Goal: Task Accomplishment & Management: Manage account settings

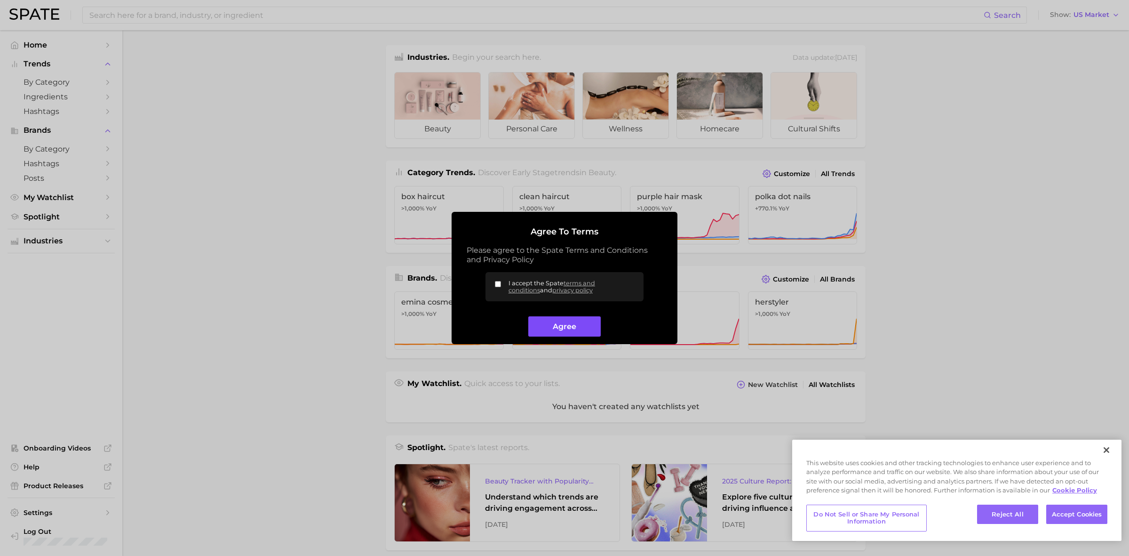
click at [578, 326] on button "Agree" at bounding box center [564, 326] width 72 height 20
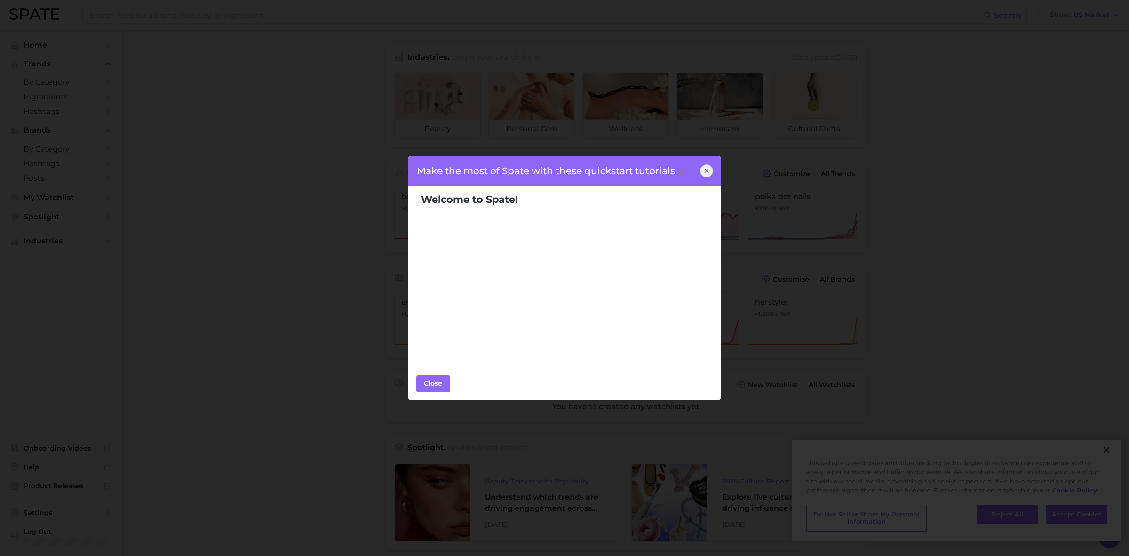
click at [707, 174] on icon at bounding box center [707, 171] width 8 height 8
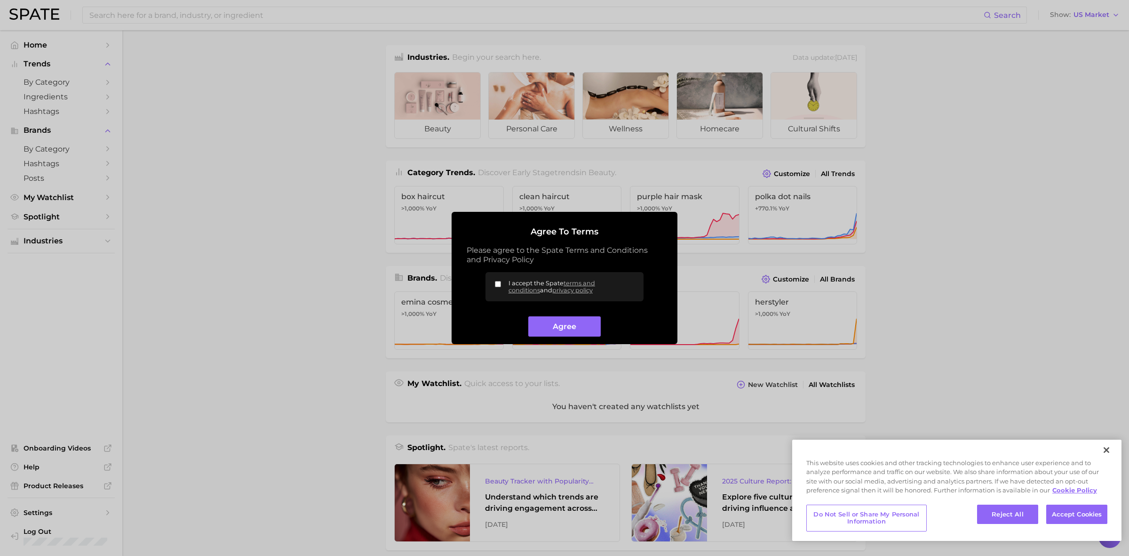
click at [499, 281] on input "I accept the Spate terms and conditions and privacy policy" at bounding box center [498, 284] width 6 height 6
checkbox input "true"
drag, startPoint x: 568, startPoint y: 328, endPoint x: 575, endPoint y: 338, distance: 12.1
click at [568, 328] on button "Agree" at bounding box center [564, 326] width 72 height 20
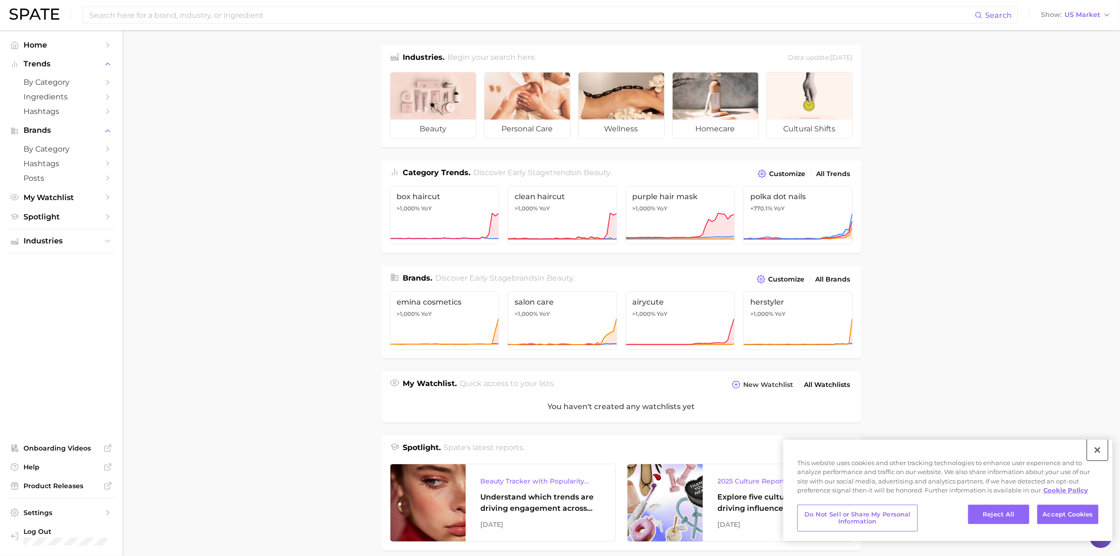
click at [1094, 451] on button "Close" at bounding box center [1097, 449] width 21 height 21
